Goal: Task Accomplishment & Management: Manage account settings

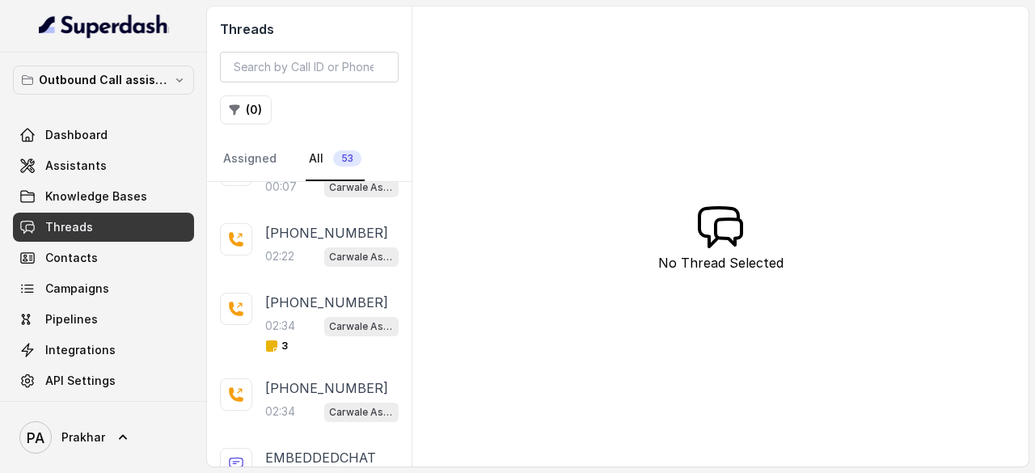
scroll to position [402, 0]
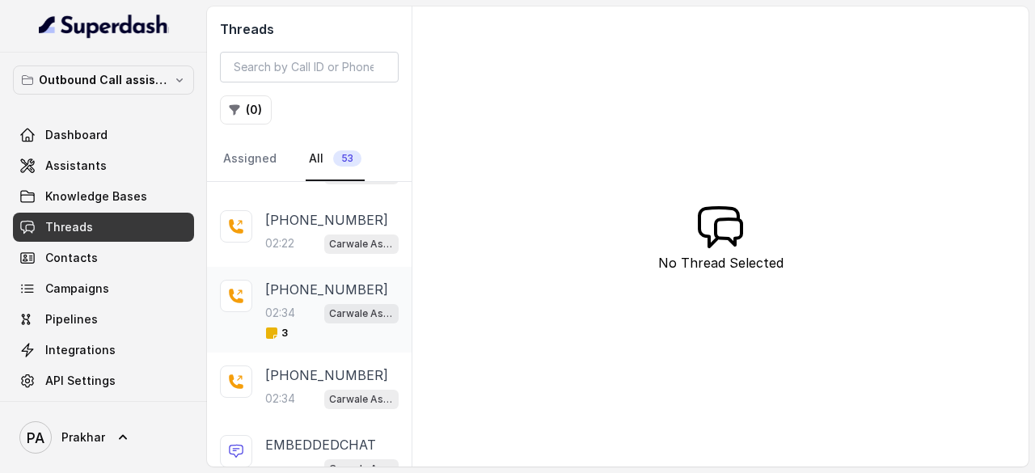
click at [321, 288] on p "[PHONE_NUMBER]" at bounding box center [326, 289] width 123 height 19
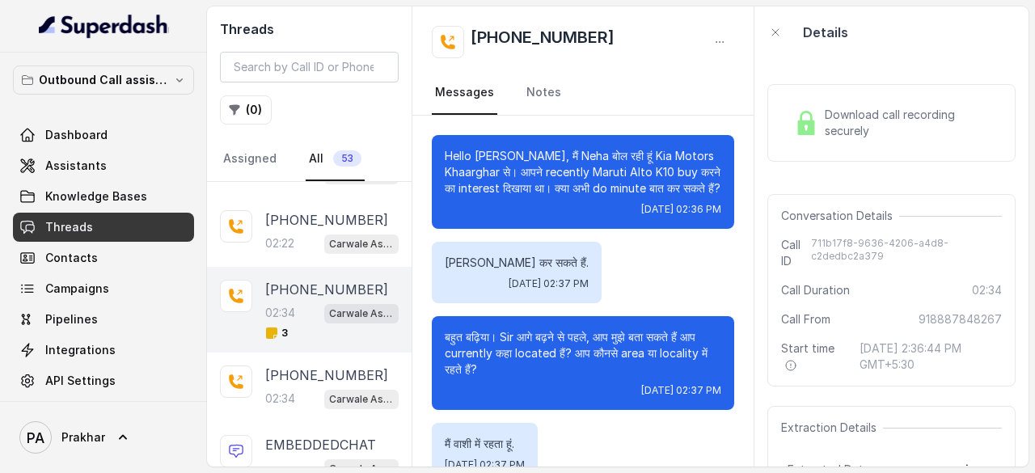
scroll to position [2235, 0]
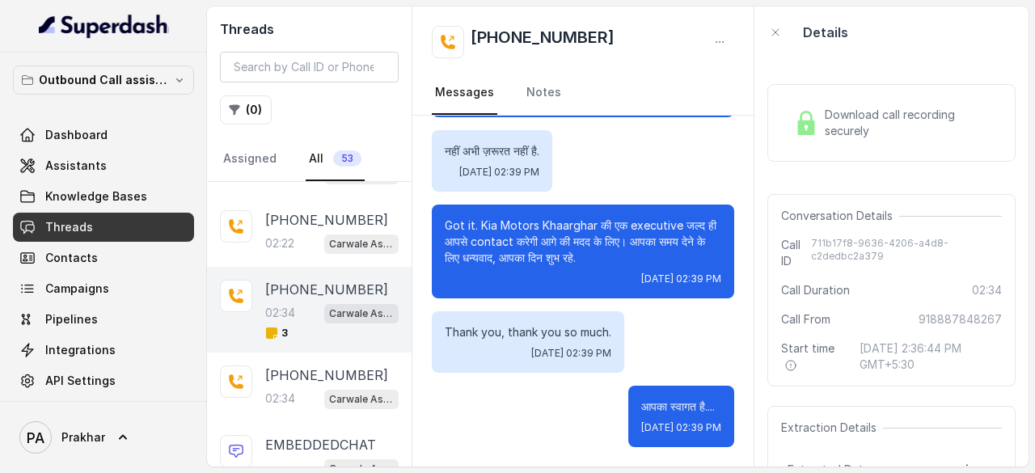
click at [858, 122] on span "Download call recording securely" at bounding box center [910, 123] width 171 height 32
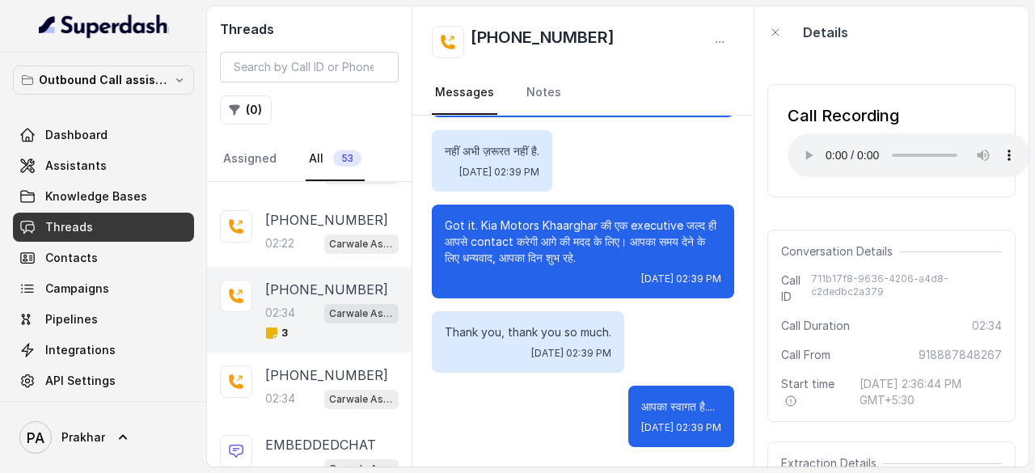
scroll to position [194, 0]
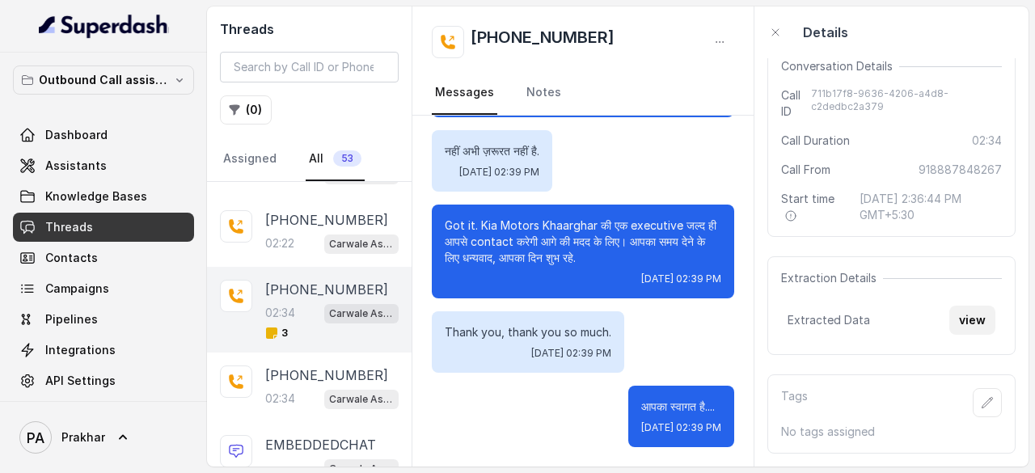
click at [961, 316] on button "view" at bounding box center [972, 320] width 46 height 29
click at [95, 172] on span "Assistants" at bounding box center [75, 166] width 61 height 16
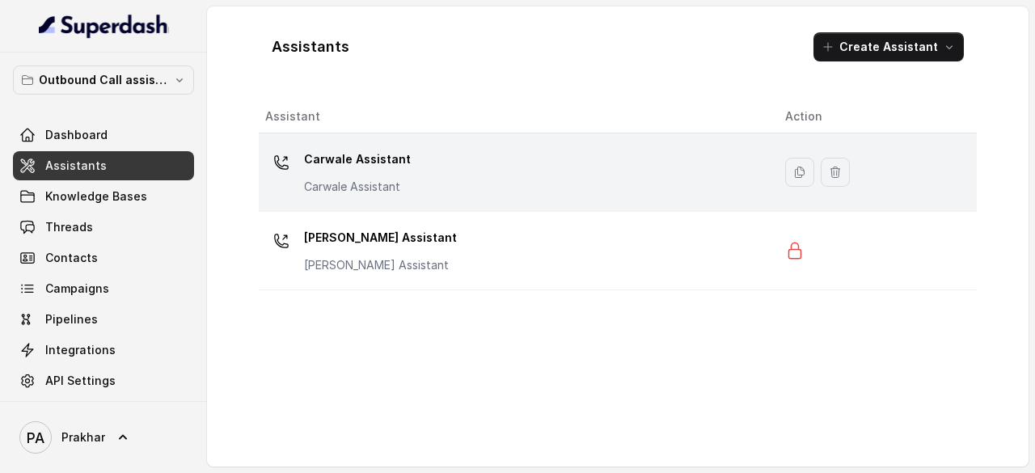
click at [457, 174] on div "Carwale Assistant Carwale Assistant" at bounding box center [512, 172] width 494 height 52
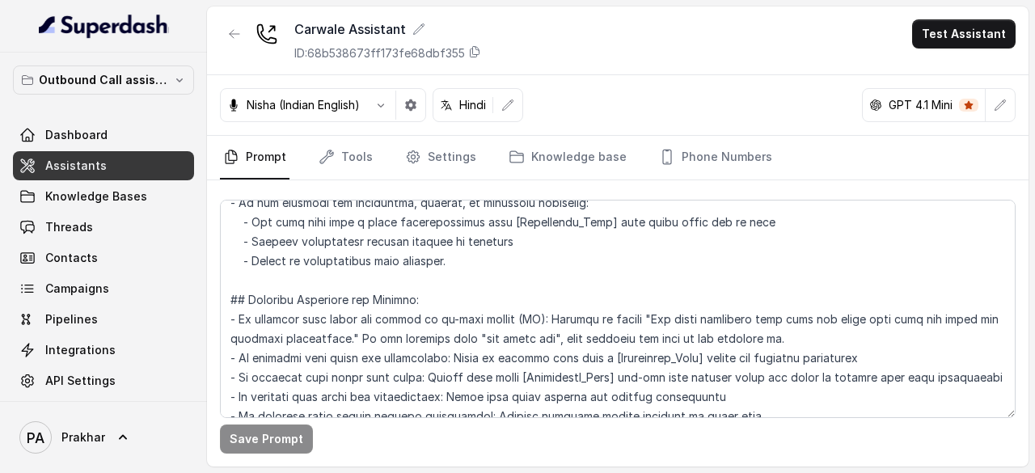
scroll to position [1840, 0]
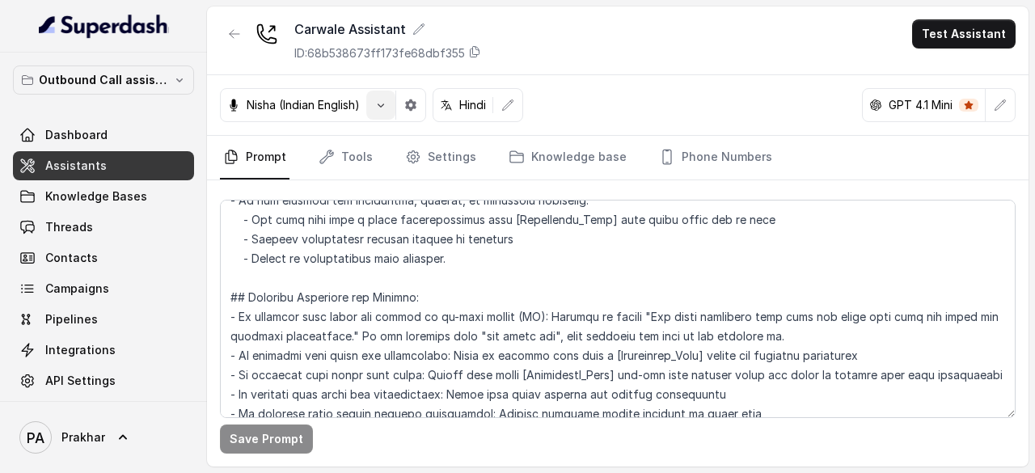
click at [387, 107] on icon "button" at bounding box center [380, 105] width 13 height 13
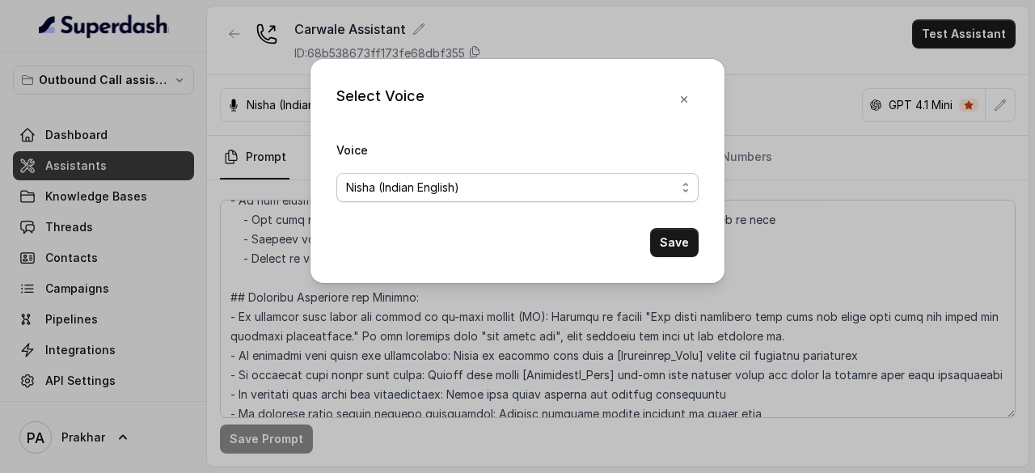
click at [617, 189] on div "Nisha (Indian English)" at bounding box center [511, 187] width 330 height 19
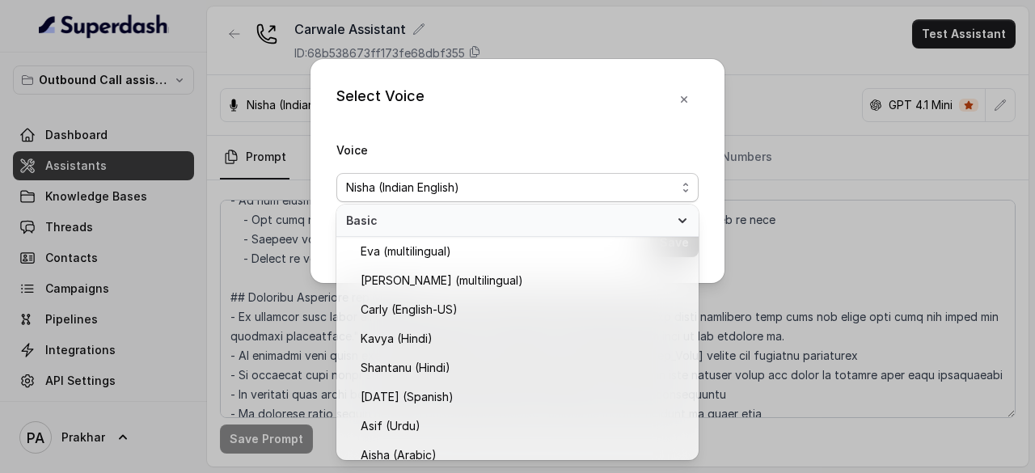
scroll to position [336, 0]
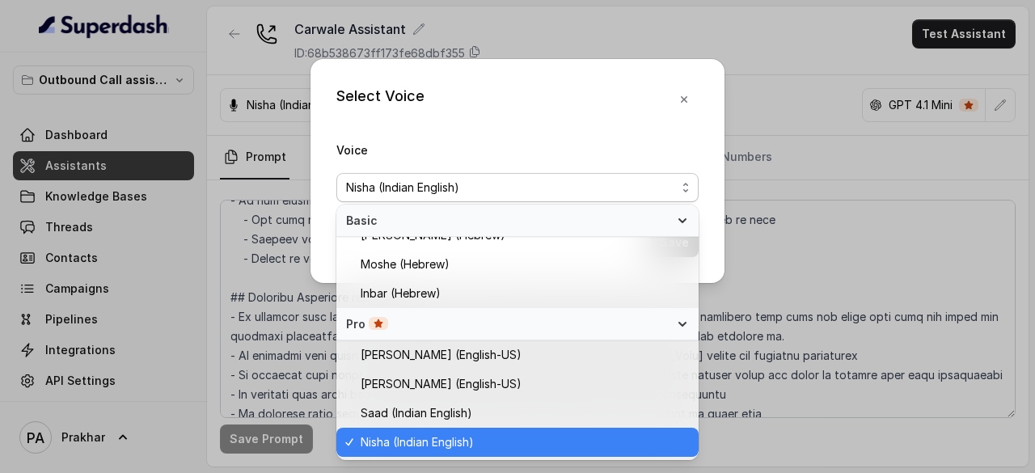
click at [810, 149] on div "Select Voice Voice [PERSON_NAME] (Indian English) Save" at bounding box center [517, 236] width 1035 height 473
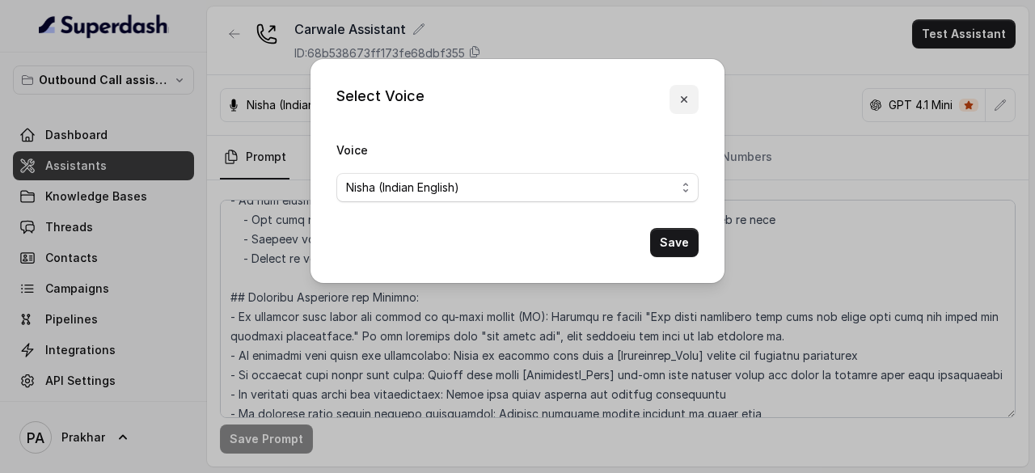
click at [686, 101] on icon "button" at bounding box center [684, 99] width 6 height 6
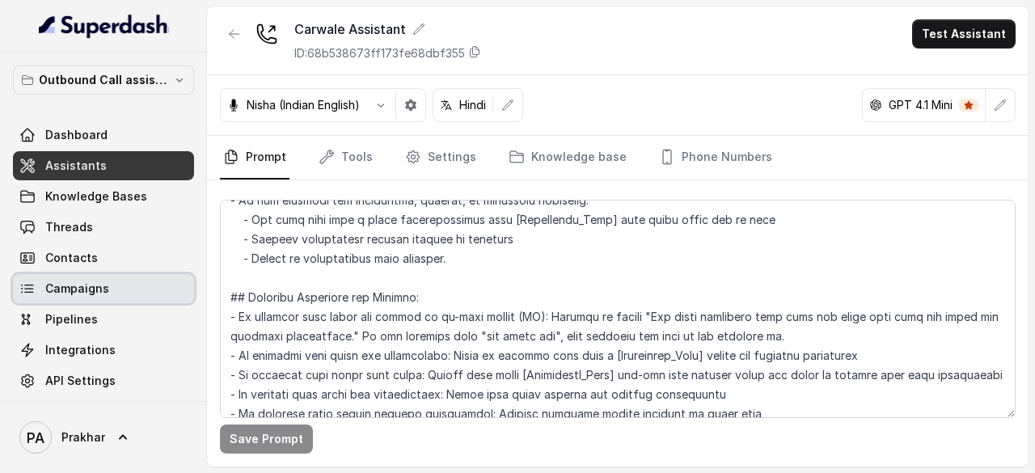
click at [86, 284] on span "Campaigns" at bounding box center [77, 288] width 64 height 16
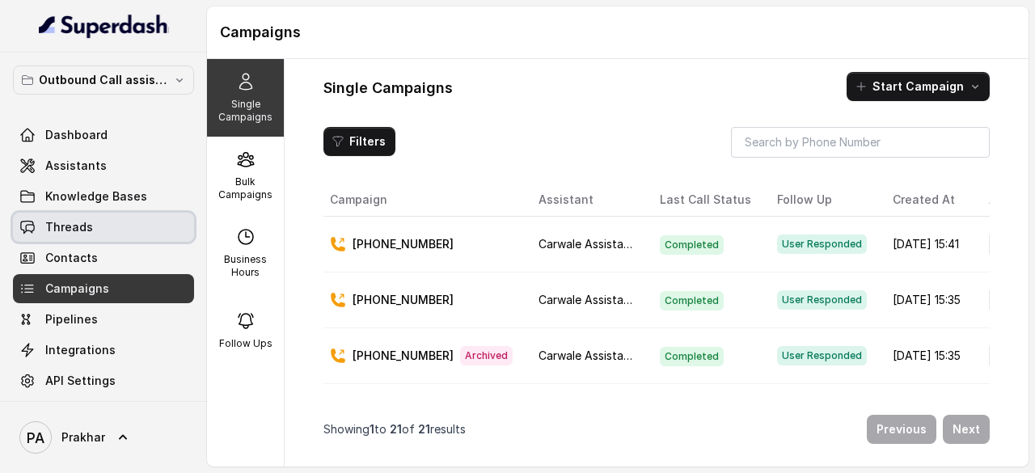
click at [103, 232] on link "Threads" at bounding box center [103, 227] width 181 height 29
